Goal: Information Seeking & Learning: Learn about a topic

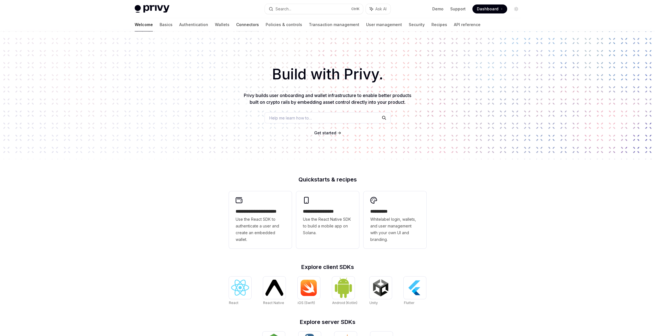
click at [236, 25] on link "Connectors" at bounding box center [247, 24] width 23 height 13
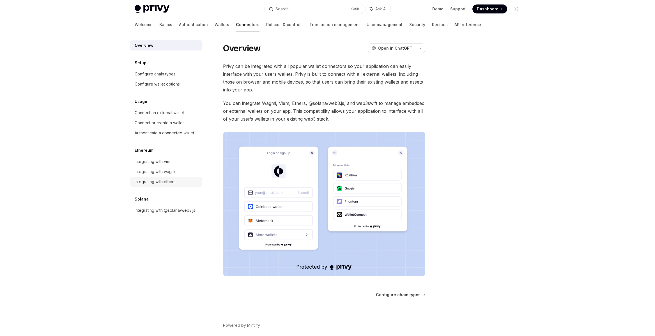
click at [148, 181] on div "Integrating with ethers" at bounding box center [155, 182] width 41 height 7
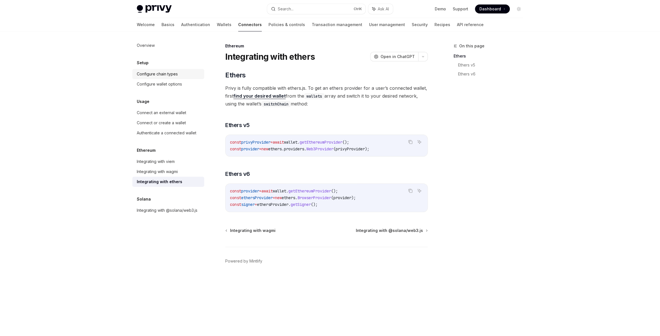
click at [162, 79] on link "Configure chain types" at bounding box center [168, 74] width 72 height 10
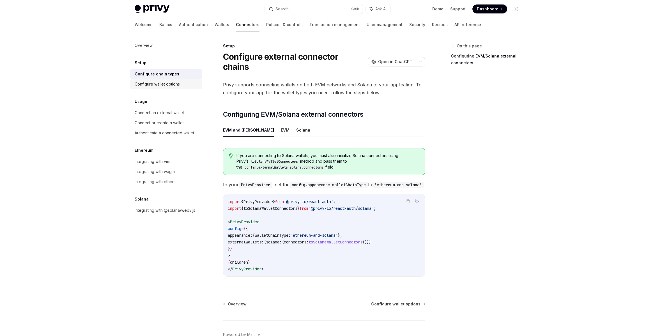
click at [152, 82] on div "Configure wallet options" at bounding box center [157, 84] width 45 height 7
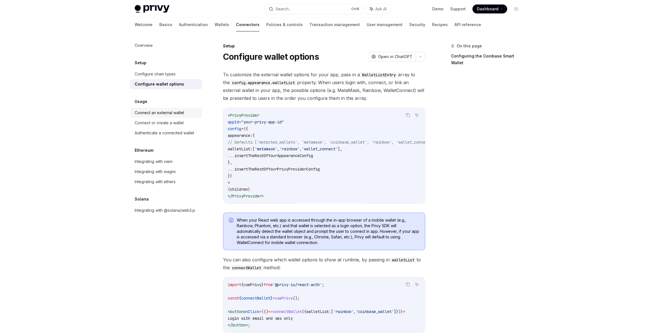
click at [158, 111] on div "Connect an external wallet" at bounding box center [159, 112] width 49 height 7
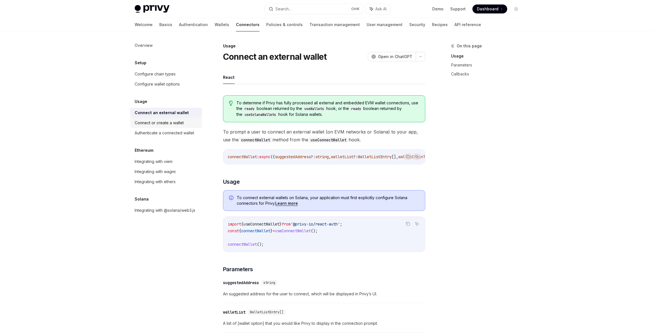
click at [159, 120] on div "Connect or create a wallet" at bounding box center [159, 123] width 49 height 7
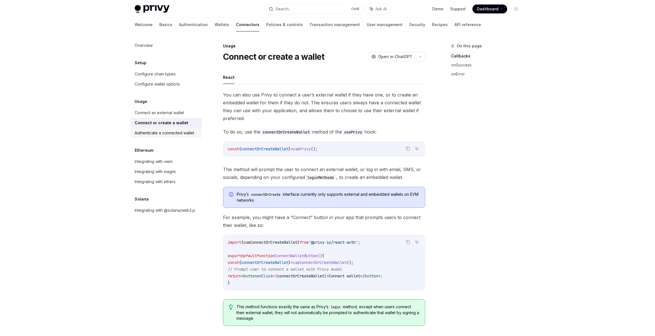
click at [156, 128] on link "Authenticate a connected wallet" at bounding box center [166, 133] width 72 height 10
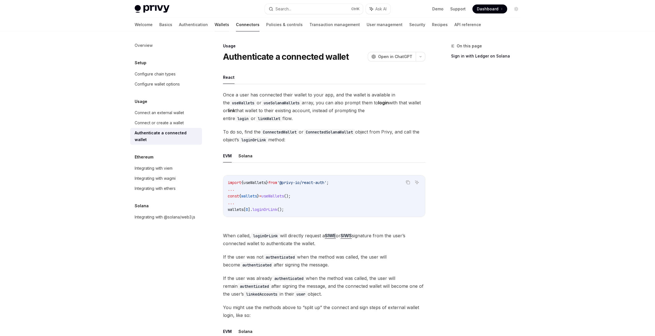
click at [215, 25] on link "Wallets" at bounding box center [222, 24] width 15 height 13
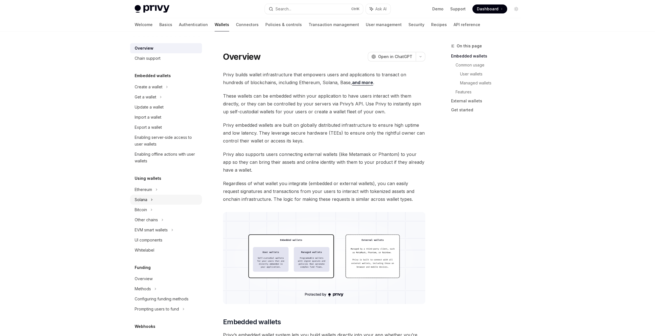
click at [160, 100] on icon at bounding box center [161, 97] width 2 height 7
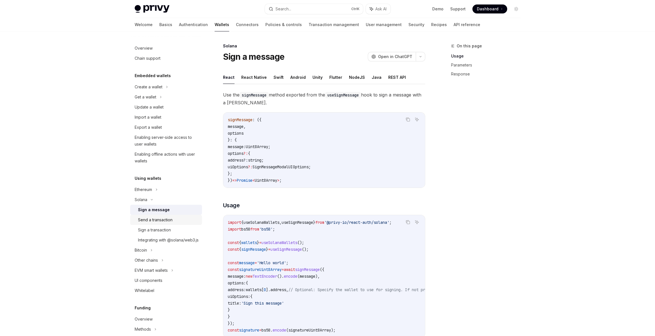
click at [146, 219] on div "Send a transaction" at bounding box center [155, 220] width 35 height 7
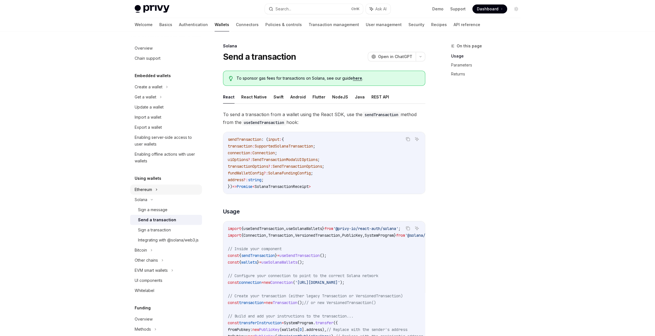
click at [167, 92] on div "Ethereum" at bounding box center [166, 87] width 72 height 10
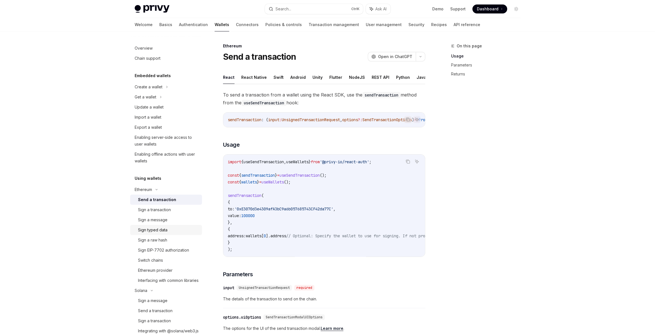
click at [163, 231] on div "Sign typed data" at bounding box center [152, 230] width 29 height 7
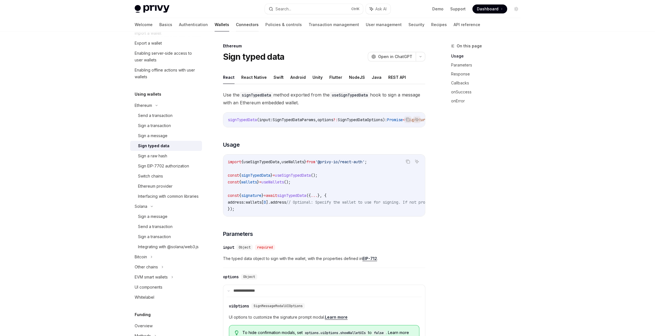
click at [236, 24] on link "Connectors" at bounding box center [247, 24] width 23 height 13
type textarea "*"
